Goal: Task Accomplishment & Management: Manage account settings

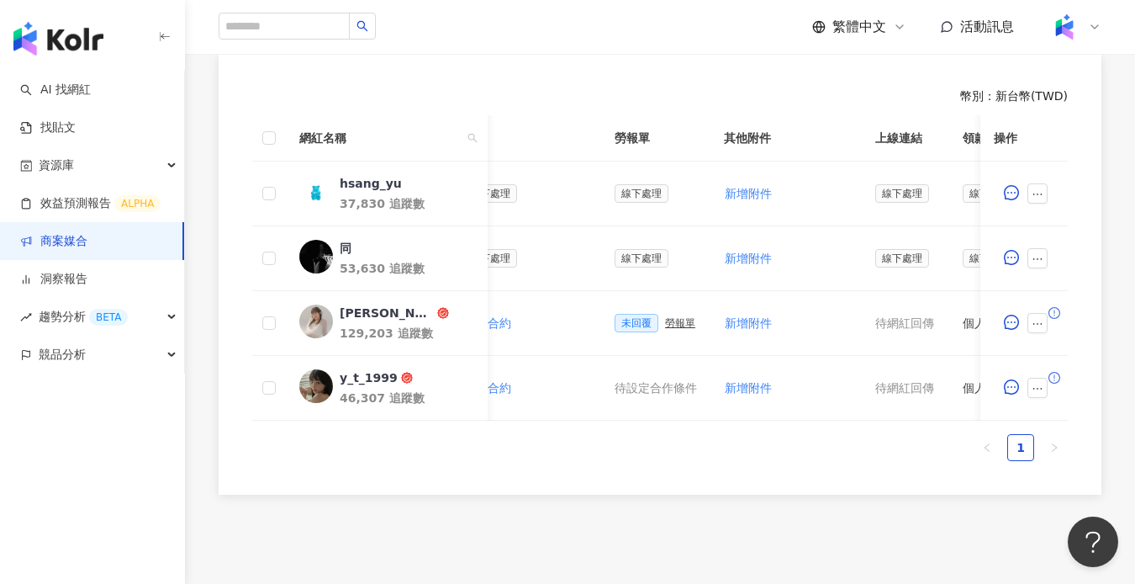
scroll to position [0, 473]
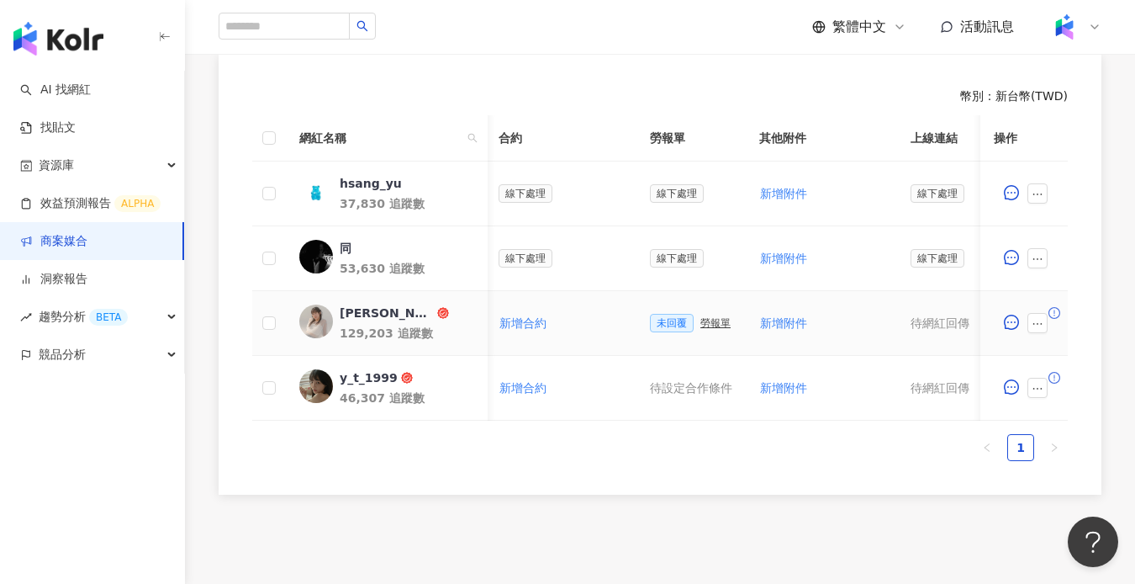
click at [713, 328] on div "勞報單" at bounding box center [715, 323] width 30 height 12
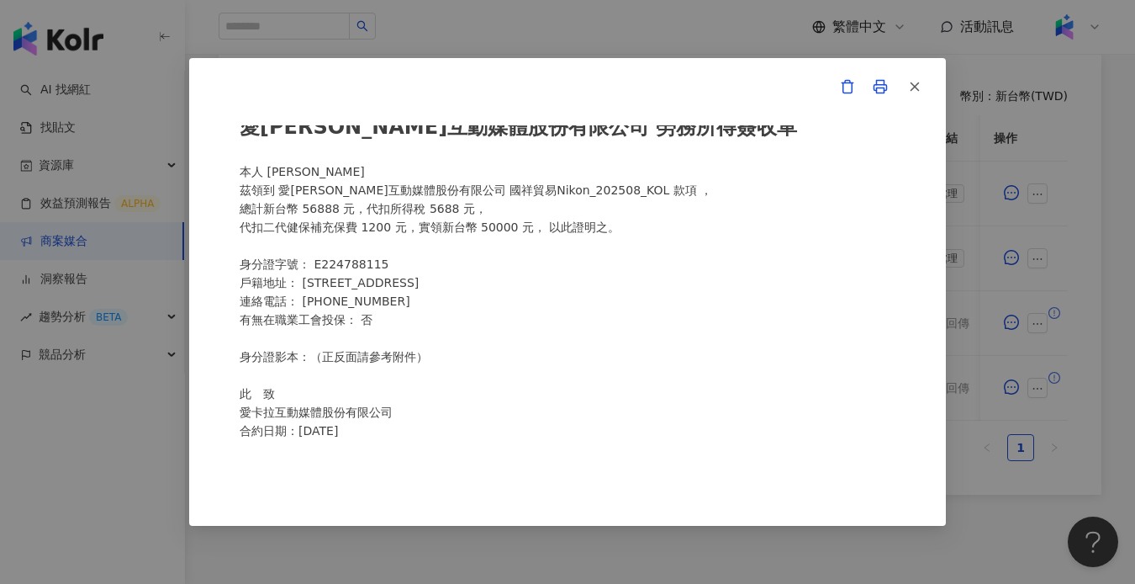
scroll to position [0, 0]
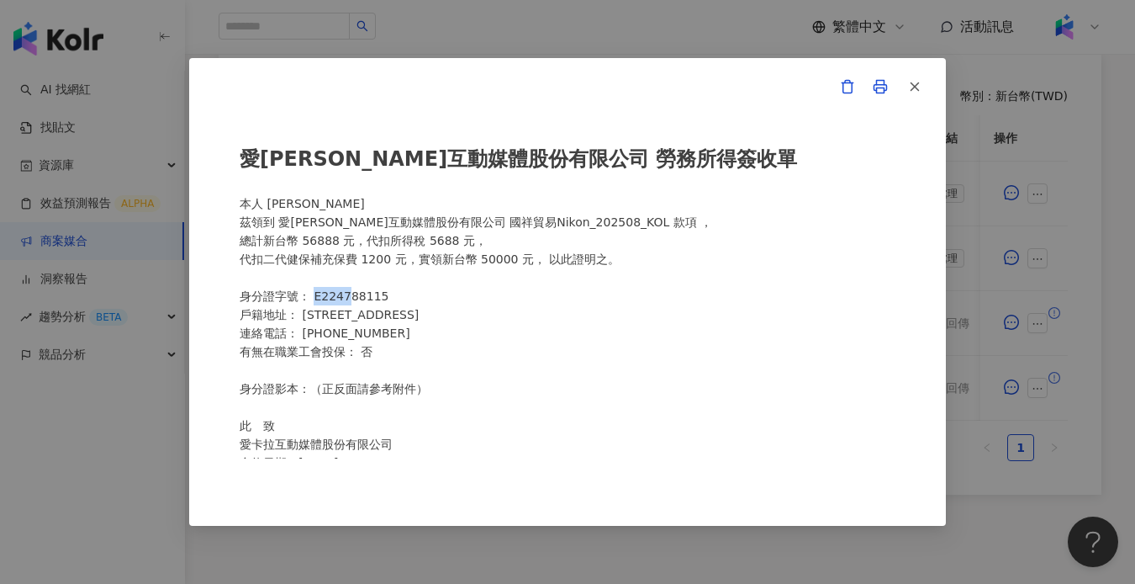
drag, startPoint x: 314, startPoint y: 291, endPoint x: 350, endPoint y: 293, distance: 36.2
click at [350, 293] on div "愛[PERSON_NAME]互動媒體股份有限公司 勞務所得簽收單 本人 [PERSON_NAME] 茲領到 愛[PERSON_NAME]互動媒體股份有限公司 …" at bounding box center [568, 291] width 656 height 332
drag, startPoint x: 309, startPoint y: 317, endPoint x: 375, endPoint y: 317, distance: 66.4
click at [375, 317] on div "愛[PERSON_NAME]互動媒體股份有限公司 勞務所得簽收單 本人 [PERSON_NAME] 茲領到 愛[PERSON_NAME]互動媒體股份有限公司 …" at bounding box center [568, 291] width 656 height 332
click at [1117, 252] on div "愛[PERSON_NAME]互動媒體股份有限公司 勞務所得簽收單 本人 [PERSON_NAME] 茲領到 愛[PERSON_NAME]互動媒體股份有限公司 …" at bounding box center [567, 292] width 1135 height 584
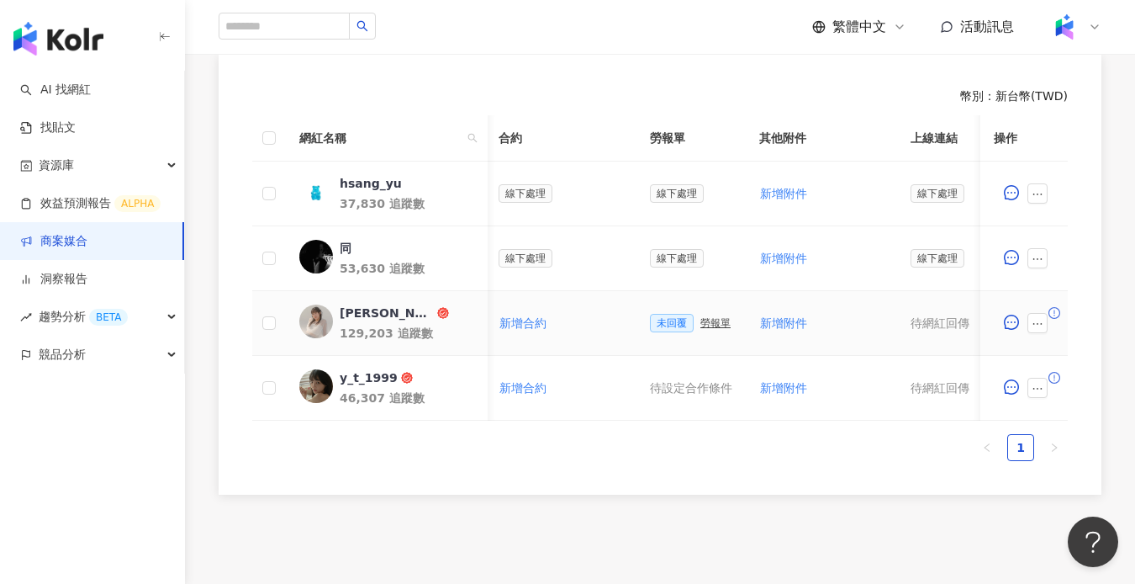
click at [1049, 327] on span at bounding box center [1041, 323] width 27 height 20
click at [1043, 325] on icon "ellipsis" at bounding box center [1038, 324] width 12 height 12
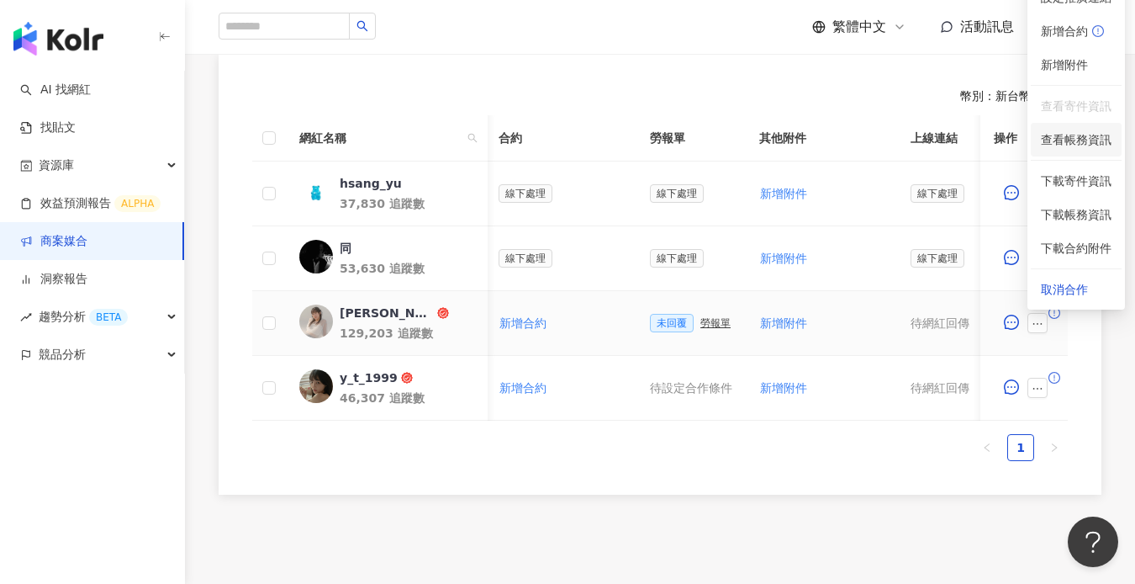
click at [1078, 130] on span "查看帳務資訊" at bounding box center [1076, 139] width 71 height 18
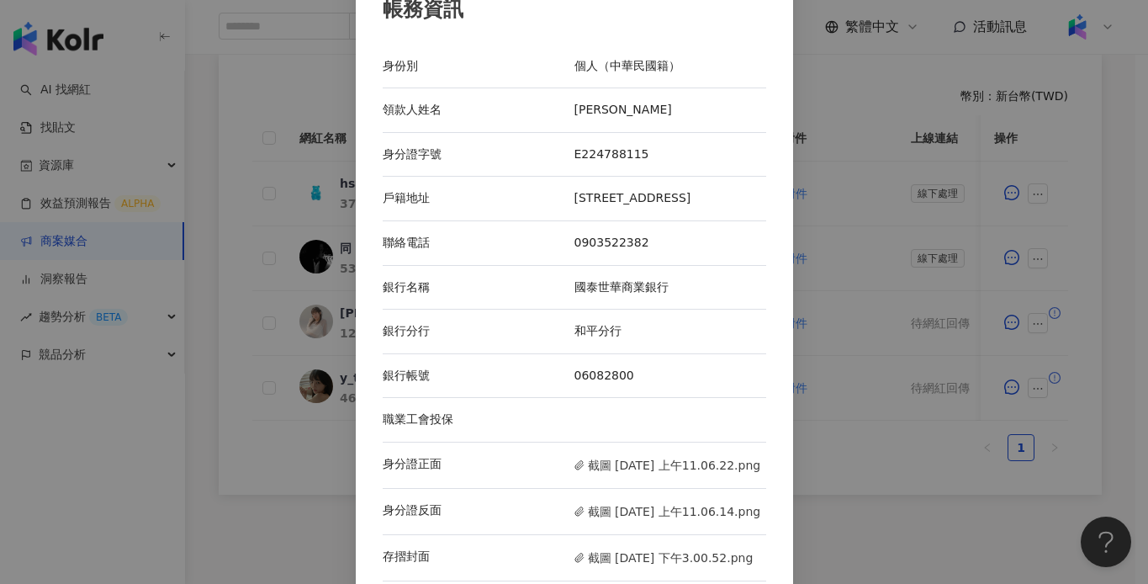
scroll to position [65, 0]
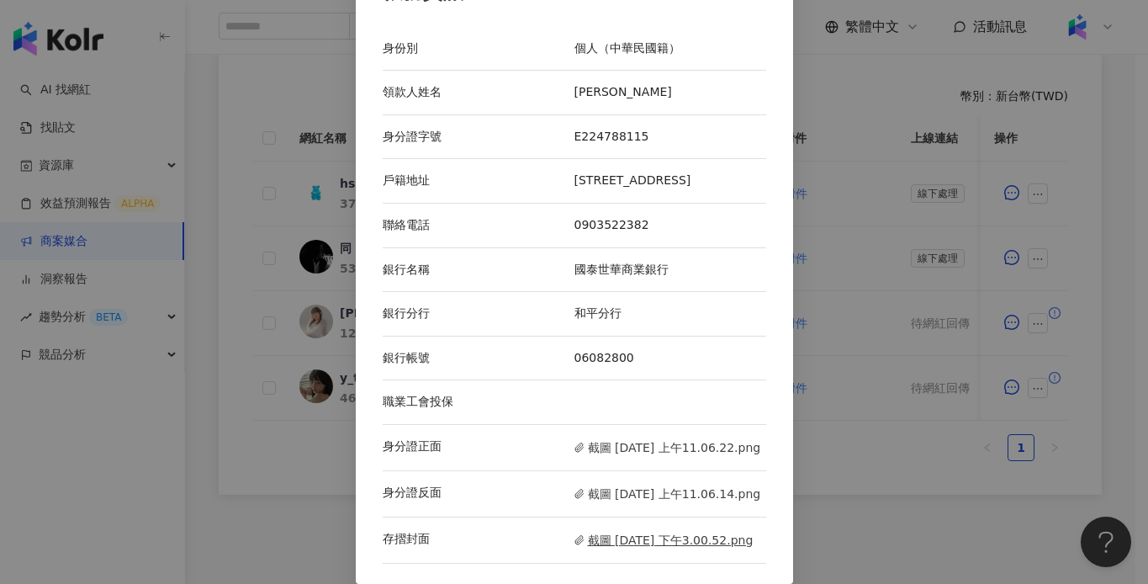
click at [626, 540] on span "截圖 [DATE] 下午3.00.52.png" at bounding box center [663, 540] width 179 height 18
click at [856, 286] on div "帳務資訊 身份別 個人（中華民國籍） 領款人姓名 [PERSON_NAME] 身分證字號 E224788115 戶籍地址 [STREET_ADDRESS] 聯…" at bounding box center [574, 292] width 1148 height 584
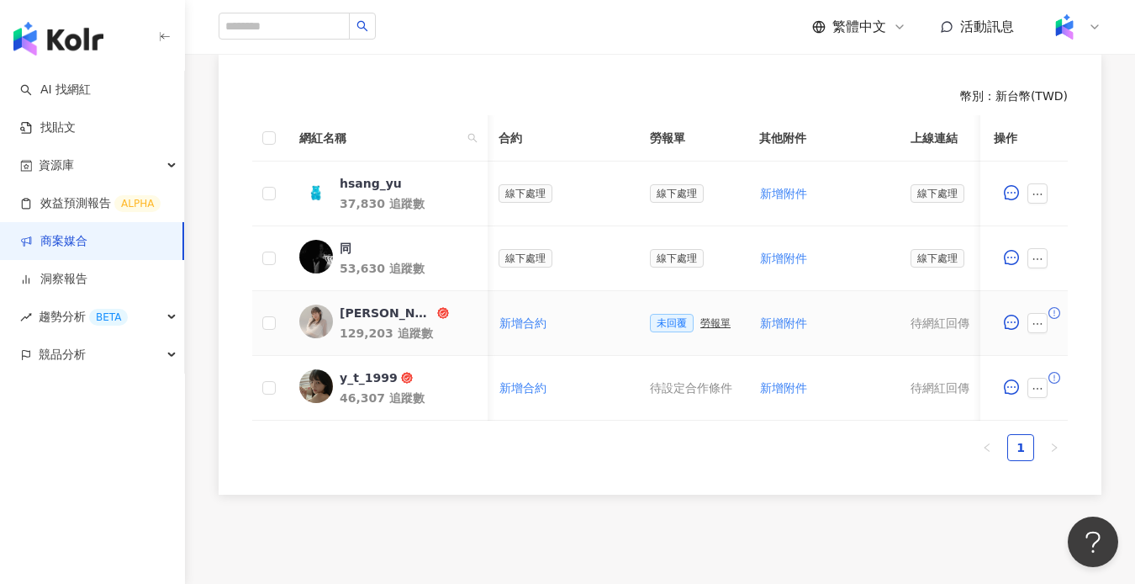
click at [706, 319] on div "勞報單" at bounding box center [715, 323] width 30 height 12
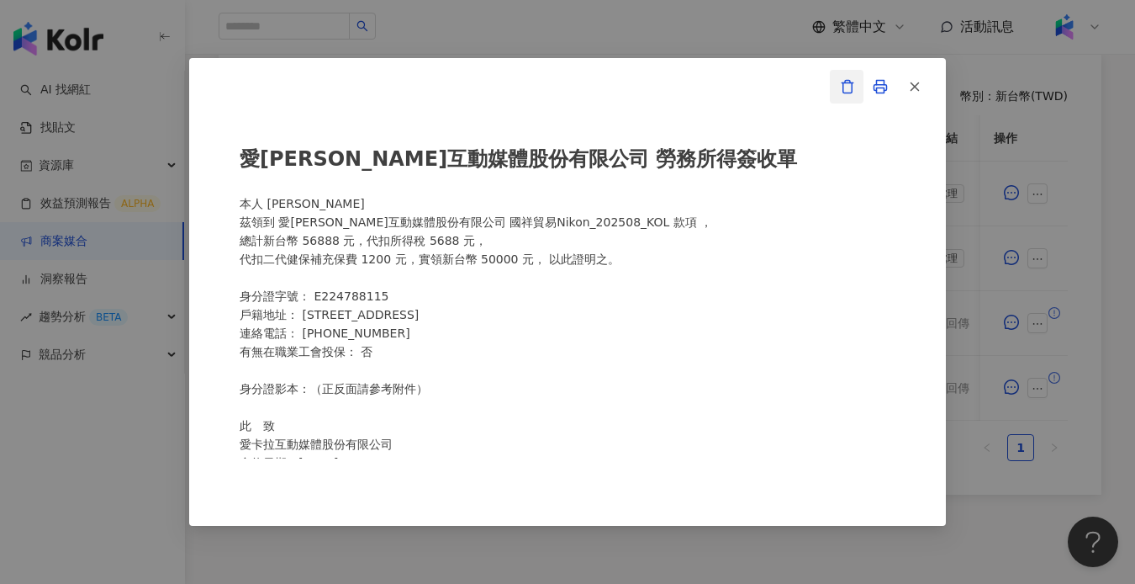
click at [843, 82] on icon "button" at bounding box center [847, 86] width 15 height 15
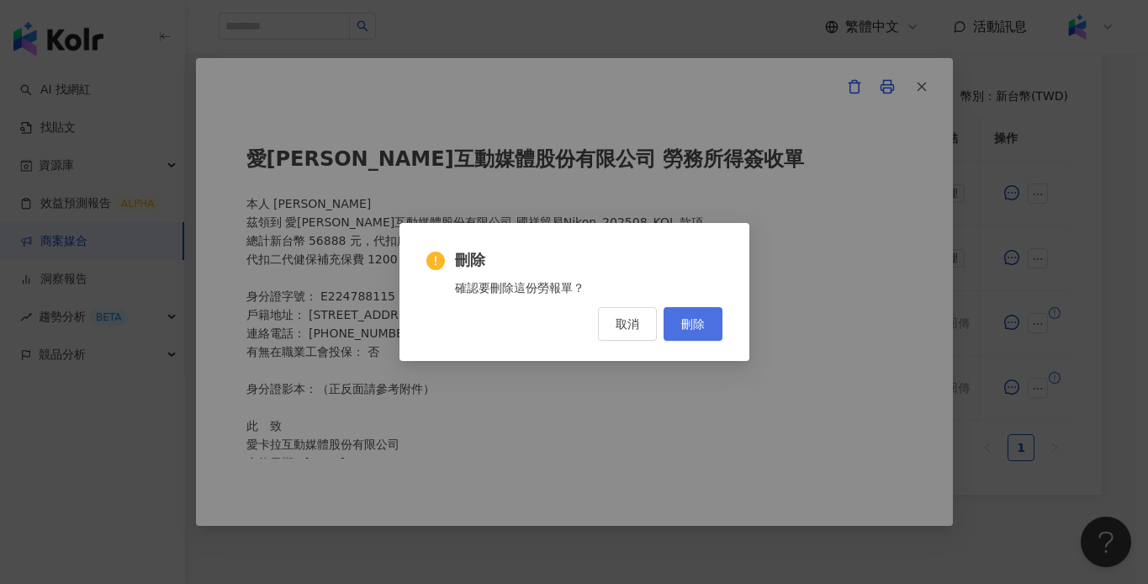
click at [695, 327] on span "刪除" at bounding box center [693, 323] width 24 height 13
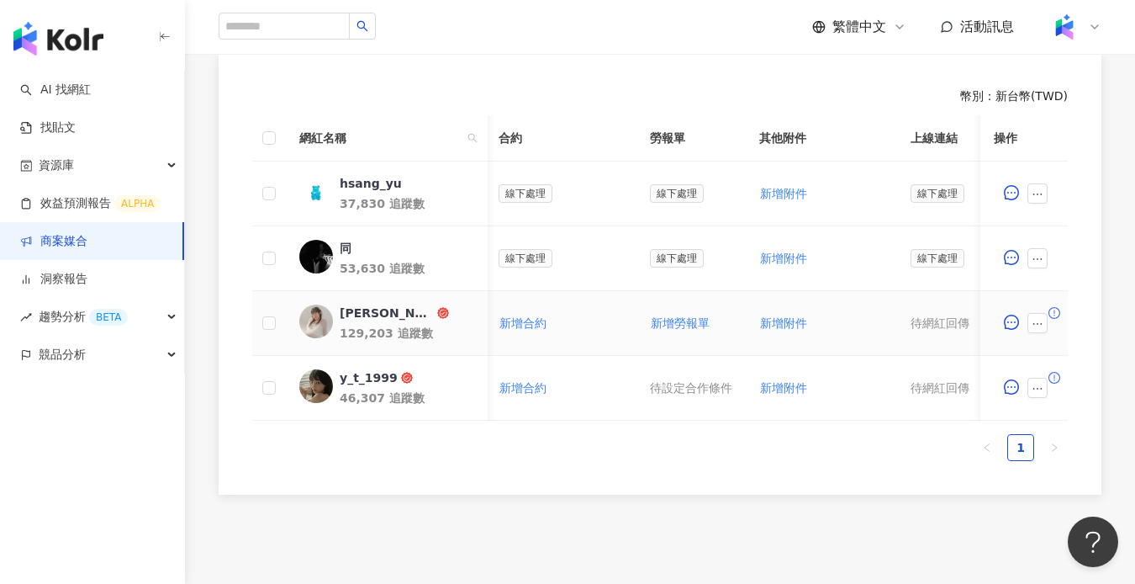
drag, startPoint x: 1039, startPoint y: 322, endPoint x: 1049, endPoint y: 183, distance: 139.1
click at [1039, 322] on icon "ellipsis" at bounding box center [1038, 324] width 12 height 12
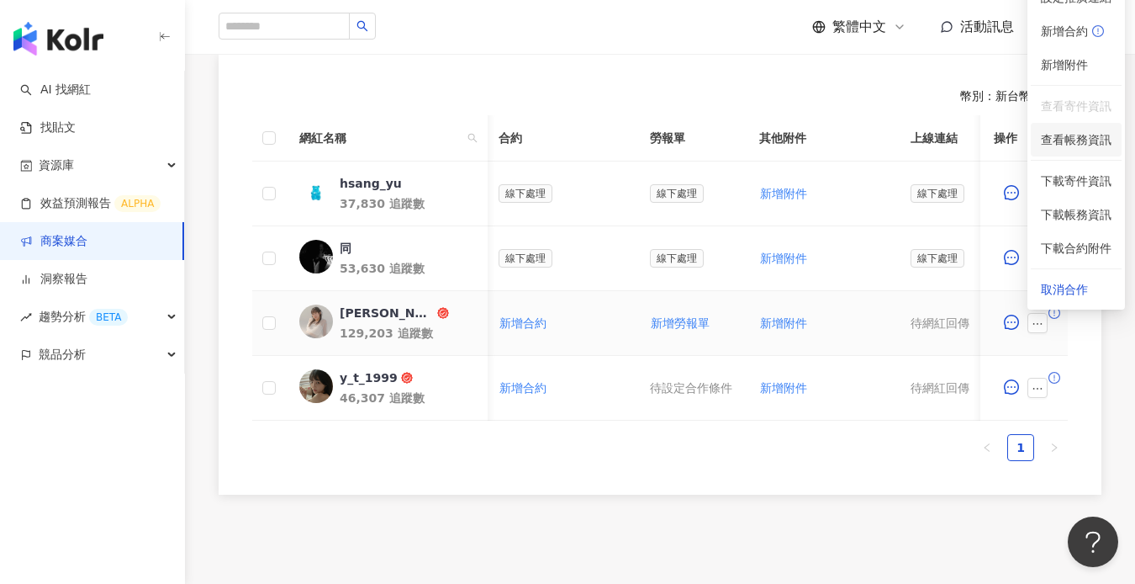
click at [1076, 145] on span "查看帳務資訊" at bounding box center [1076, 139] width 71 height 18
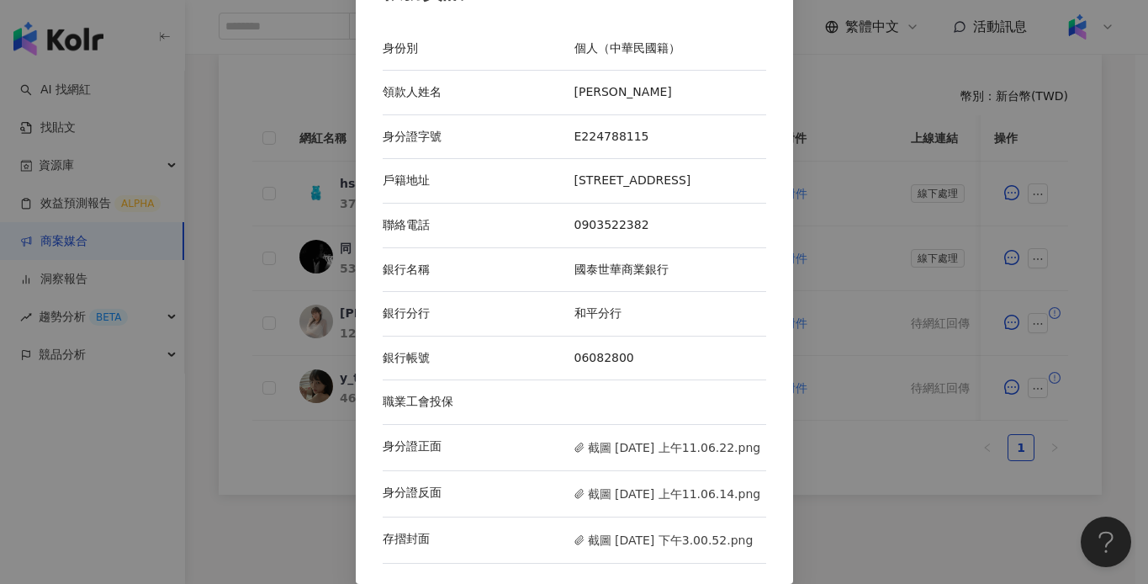
click at [629, 528] on div "存摺封面 截圖 [DATE] 下午3.00.52.png" at bounding box center [574, 540] width 383 height 46
click at [627, 532] on span "截圖 [DATE] 下午3.00.52.png" at bounding box center [663, 540] width 179 height 18
click at [870, 151] on div "帳務資訊 身份別 個人（中華民國籍） 領款人姓名 [PERSON_NAME] 身分證字號 E224788115 戶籍地址 [STREET_ADDRESS] 聯…" at bounding box center [574, 292] width 1148 height 584
